Goal: Information Seeking & Learning: Check status

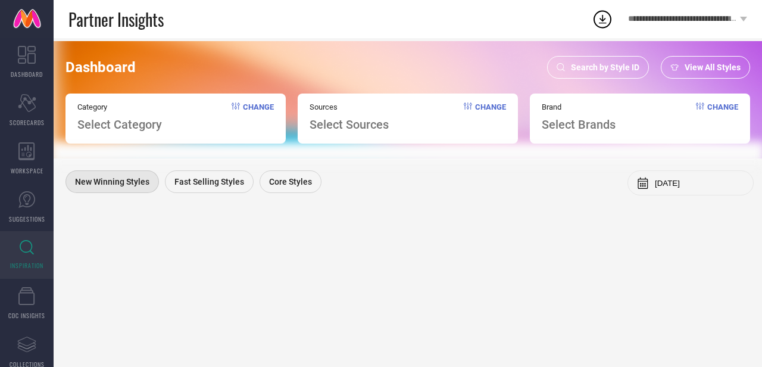
click at [594, 71] on span "Search by Style ID" at bounding box center [605, 67] width 68 height 10
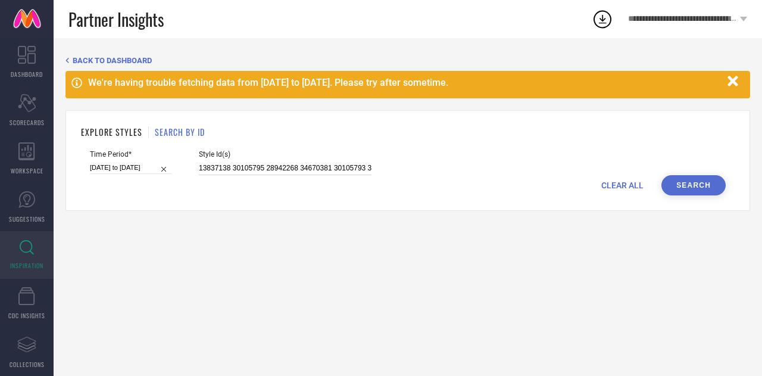
click at [243, 166] on input "13837138 30105795 28942268 34670381 30105793 30105807 31819010 31818997 3181901…" at bounding box center [285, 168] width 173 height 14
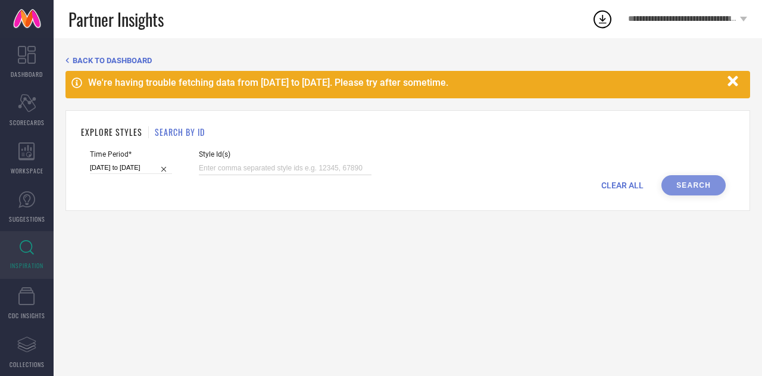
paste input "36963776 36963777 36963775 36963778 36963772 36963771 36963770 36573572 3657357…"
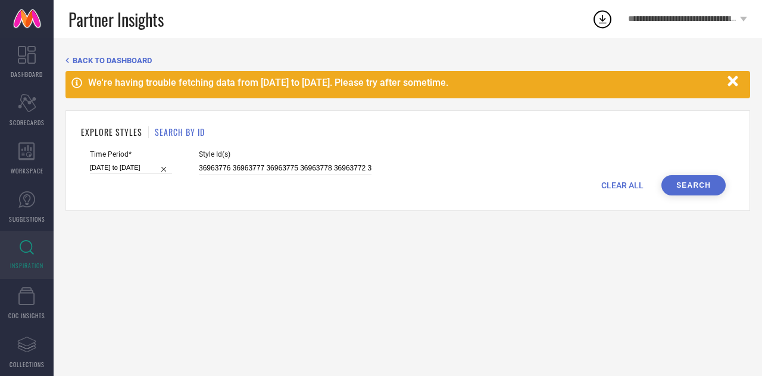
scroll to position [0, 2626]
type input "36963776 36963777 36963775 36963778 36963772 36963771 36963770 36573572 3657357…"
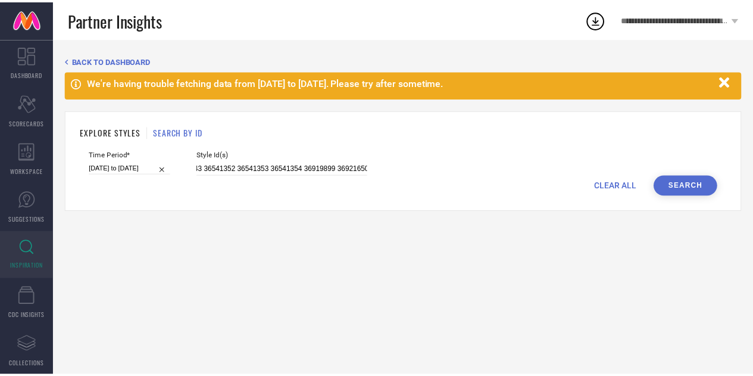
scroll to position [0, 0]
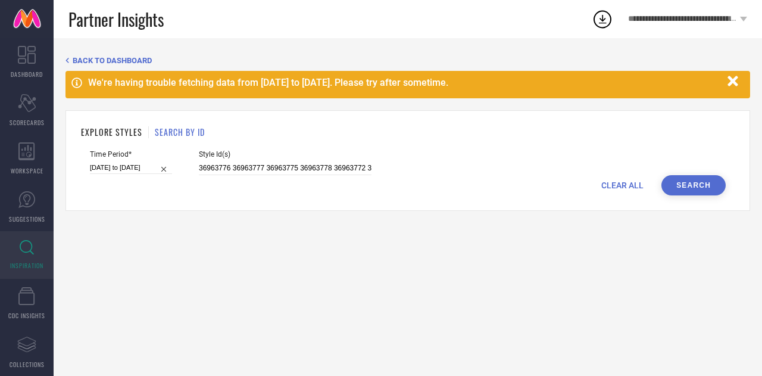
click at [690, 184] on button "Search" at bounding box center [693, 185] width 64 height 20
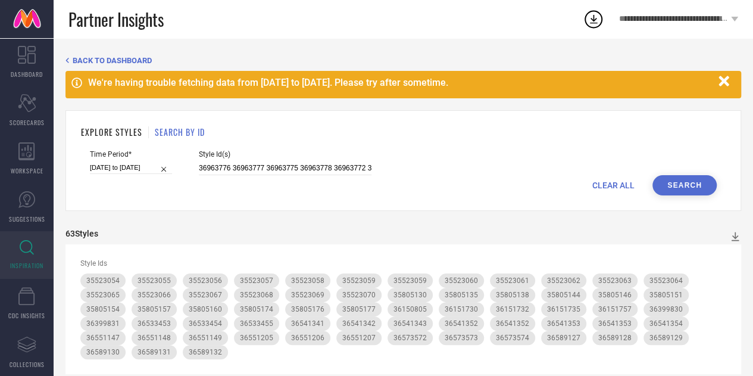
select select "7"
select select "2025"
select select "8"
select select "2025"
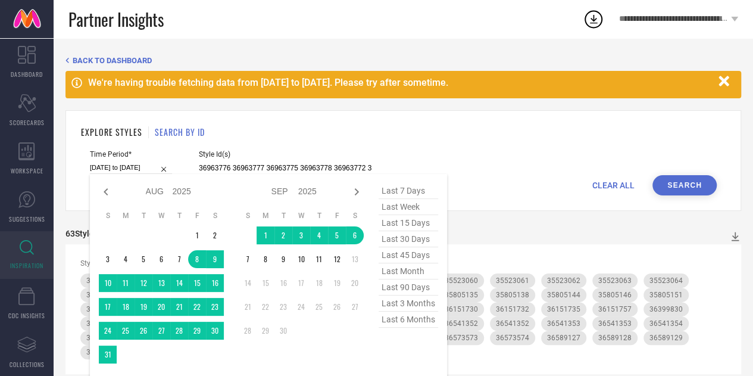
click at [134, 171] on input "[DATE] to [DATE]" at bounding box center [131, 167] width 82 height 12
click at [411, 273] on span "last month" at bounding box center [408, 271] width 60 height 16
type input "[DATE] to [DATE]"
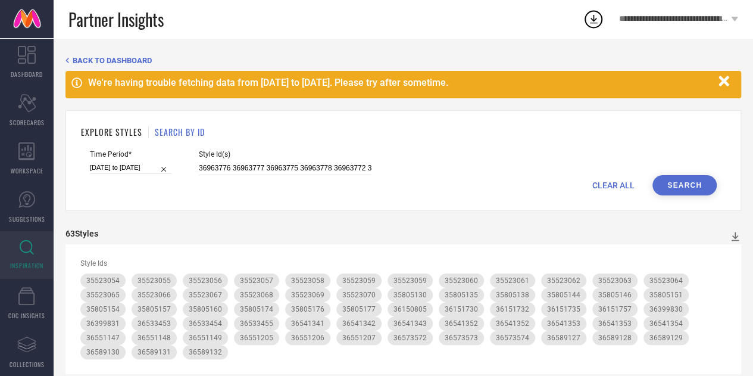
click at [686, 191] on button "Search" at bounding box center [684, 185] width 64 height 20
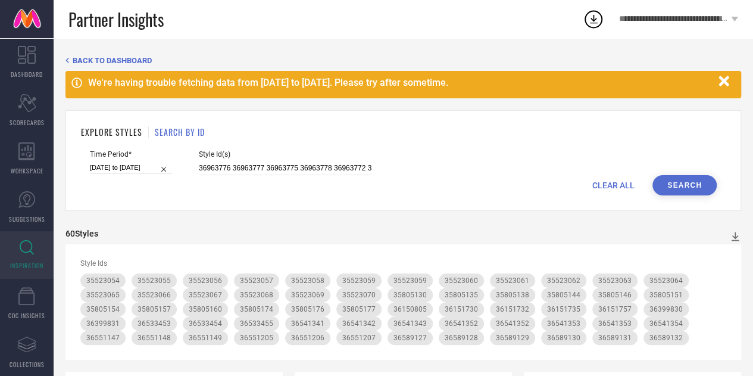
click at [151, 165] on input "[DATE] to [DATE]" at bounding box center [131, 167] width 82 height 12
select select "7"
select select "2025"
select select "8"
select select "2025"
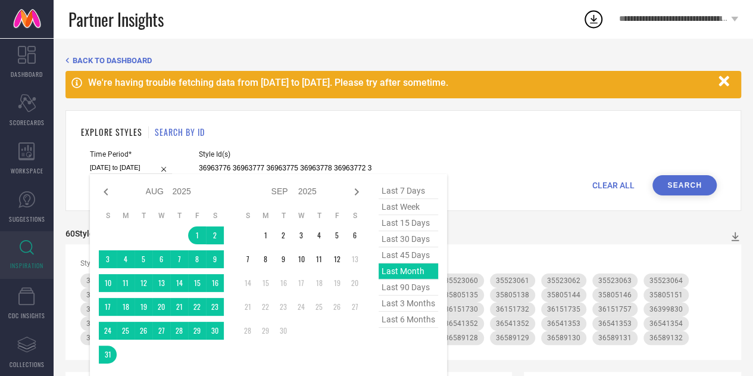
click at [406, 189] on span "last 7 days" at bounding box center [408, 191] width 60 height 16
type input "[DATE] to [DATE]"
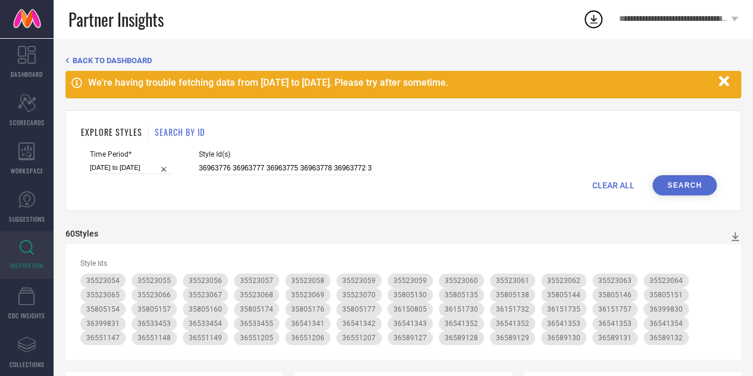
click at [682, 182] on button "Search" at bounding box center [684, 185] width 64 height 20
